Goal: Use online tool/utility: Utilize a website feature to perform a specific function

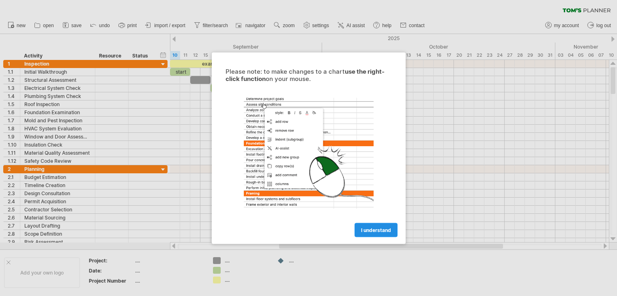
click at [378, 231] on span "I understand" at bounding box center [376, 230] width 30 height 6
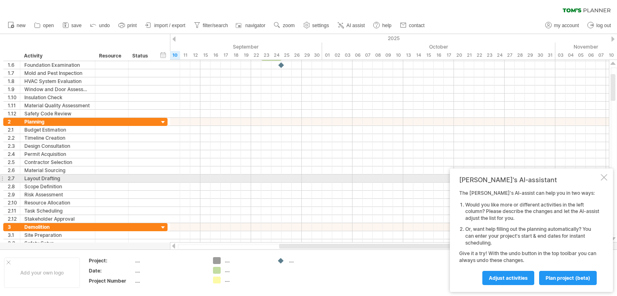
click at [605, 179] on div at bounding box center [603, 177] width 6 height 6
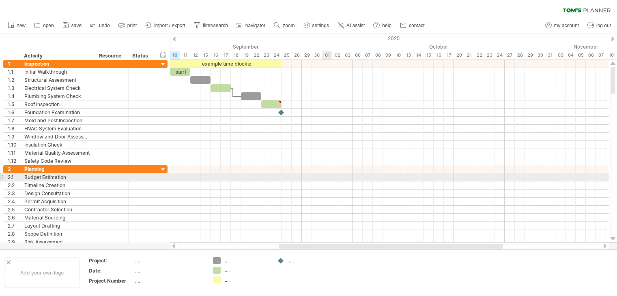
drag, startPoint x: 10, startPoint y: 36, endPoint x: 325, endPoint y: 176, distance: 344.7
click at [325, 176] on div "Trying to reach [DOMAIN_NAME] Connected again... 0% clear filter new 1" at bounding box center [308, 148] width 617 height 296
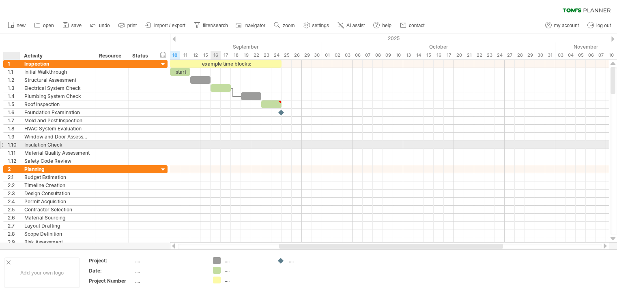
click at [216, 148] on div at bounding box center [389, 145] width 439 height 8
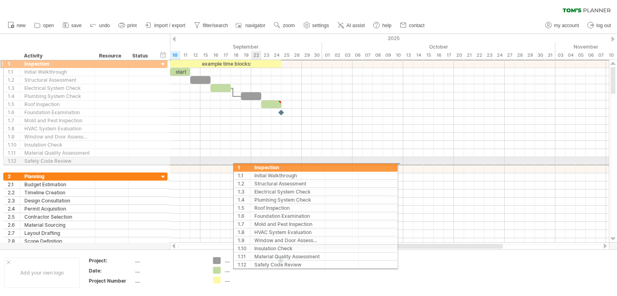
drag, startPoint x: 16, startPoint y: 64, endPoint x: 253, endPoint y: 166, distance: 258.2
click at [253, 166] on div "Trying to reach [DOMAIN_NAME] Connected again... 0% clear filter new 1" at bounding box center [308, 148] width 617 height 296
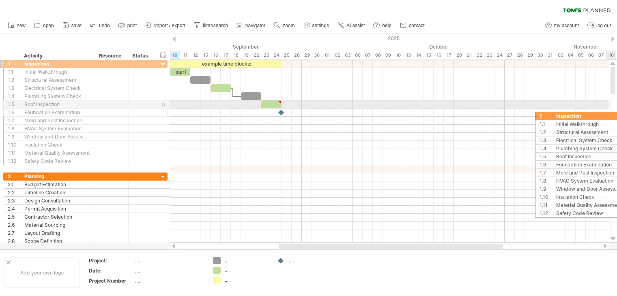
drag, startPoint x: 42, startPoint y: 67, endPoint x: 961, endPoint y: 131, distance: 921.9
click at [616, 131] on html "progress(100%) Trying to reach [DOMAIN_NAME] Connected again... 0% clear filter…" at bounding box center [308, 149] width 617 height 298
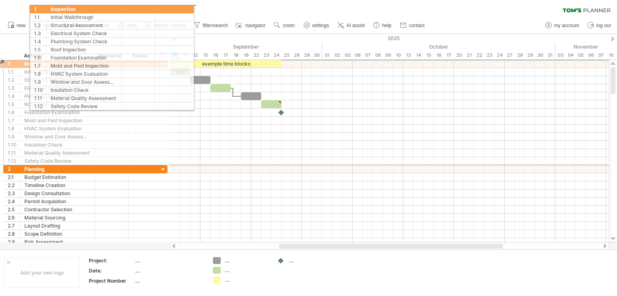
click at [101, 9] on div "clear filter reapply filter" at bounding box center [308, 8] width 617 height 17
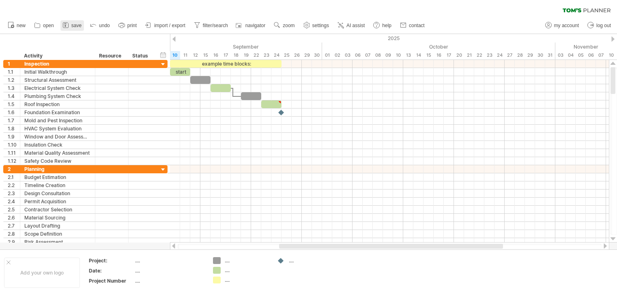
click at [65, 26] on rect at bounding box center [65, 26] width 2 height 2
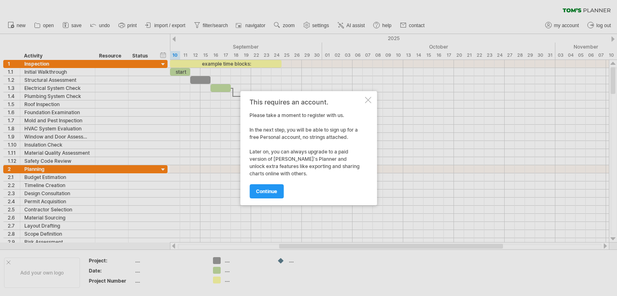
click at [370, 100] on div at bounding box center [367, 100] width 6 height 6
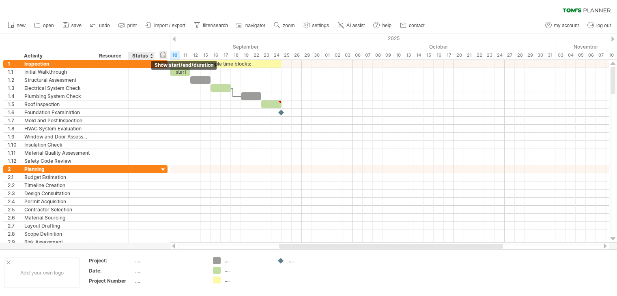
click at [166, 54] on div "hide start/end/duration show start/end/duration" at bounding box center [163, 55] width 8 height 9
